Goal: Find contact information: Find contact information

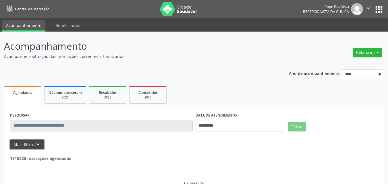
click at [32, 144] on button "Mais filtros keyboard_arrow_down" at bounding box center [27, 145] width 34 height 10
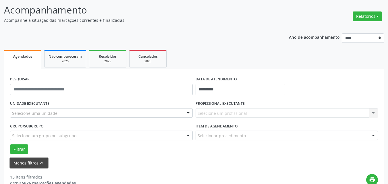
scroll to position [86, 0]
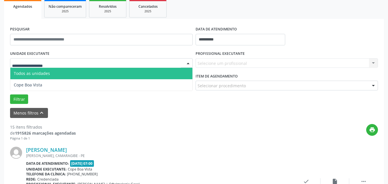
click at [58, 62] on div at bounding box center [101, 63] width 183 height 10
click at [52, 80] on span "Cope Boa Vista" at bounding box center [101, 84] width 182 height 11
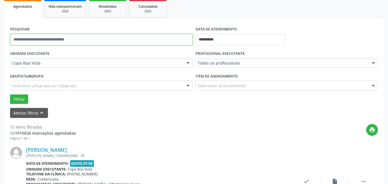
click at [61, 42] on input "text" at bounding box center [101, 39] width 183 height 11
type input "**********"
click at [10, 94] on button "Filtrar" at bounding box center [19, 99] width 18 height 10
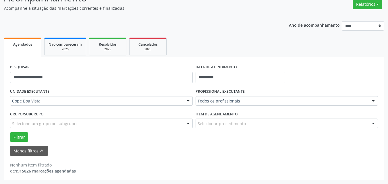
scroll to position [48, 0]
click at [20, 136] on button "Filtrar" at bounding box center [19, 137] width 18 height 10
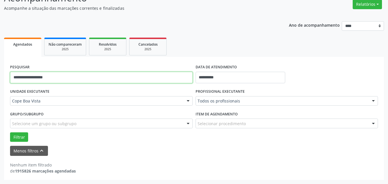
click at [33, 78] on input "**********" at bounding box center [101, 77] width 183 height 11
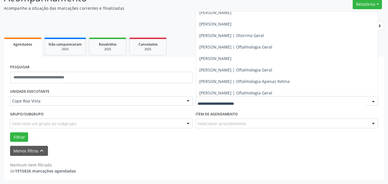
scroll to position [172, 0]
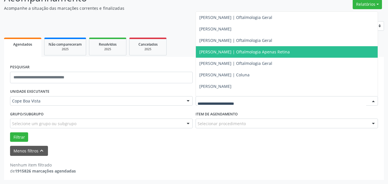
click at [243, 55] on span "[PERSON_NAME] | Oftalmologia Apenas Retina" at bounding box center [287, 51] width 182 height 11
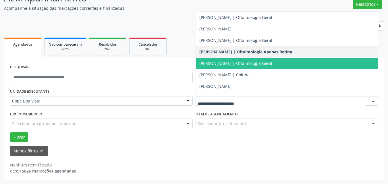
click at [224, 60] on span "[PERSON_NAME] | Oftalmologia Geral" at bounding box center [287, 63] width 182 height 11
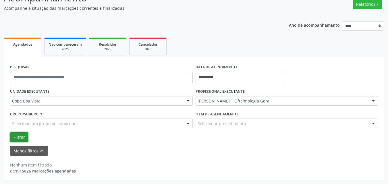
click at [19, 138] on button "Filtrar" at bounding box center [19, 137] width 18 height 10
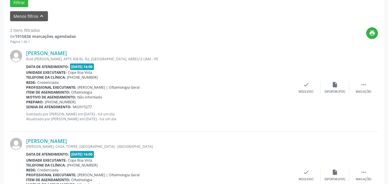
scroll to position [192, 0]
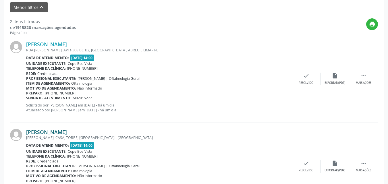
click at [67, 132] on link "[PERSON_NAME]" at bounding box center [46, 132] width 41 height 6
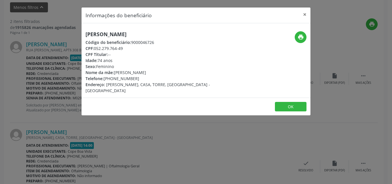
drag, startPoint x: 96, startPoint y: 48, endPoint x: 123, endPoint y: 49, distance: 27.6
click at [123, 49] on div "CPF: 052.279.764-49" at bounding box center [158, 48] width 145 height 6
copy div "052.279.764-49"
click at [130, 78] on div "Telefone: [PHONE_NUMBER]" at bounding box center [158, 79] width 145 height 6
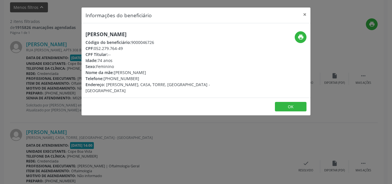
click at [130, 78] on div "Telefone: [PHONE_NUMBER]" at bounding box center [158, 79] width 145 height 6
drag, startPoint x: 105, startPoint y: 79, endPoint x: 134, endPoint y: 81, distance: 29.6
click at [134, 81] on div "Telefone: [PHONE_NUMBER]" at bounding box center [158, 79] width 145 height 6
copy div "[PHONE_NUMBER]"
click at [304, 16] on button "×" at bounding box center [304, 14] width 11 height 14
